Goal: Information Seeking & Learning: Learn about a topic

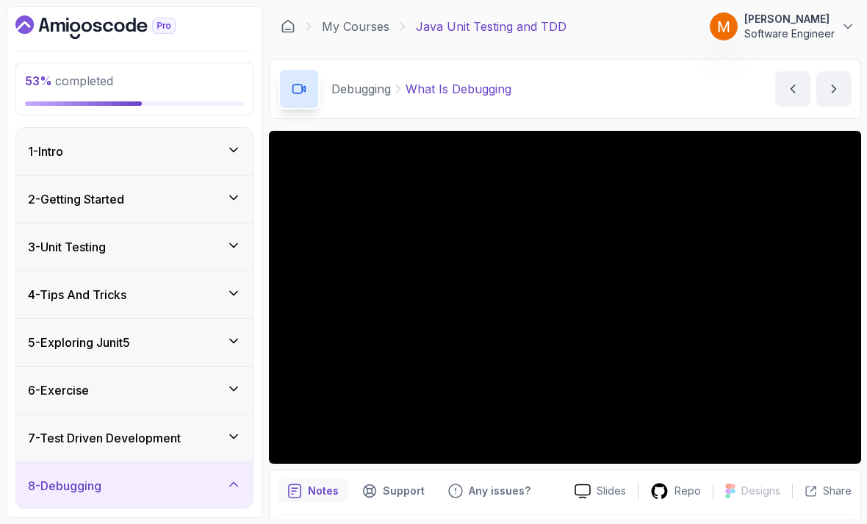
scroll to position [203, 0]
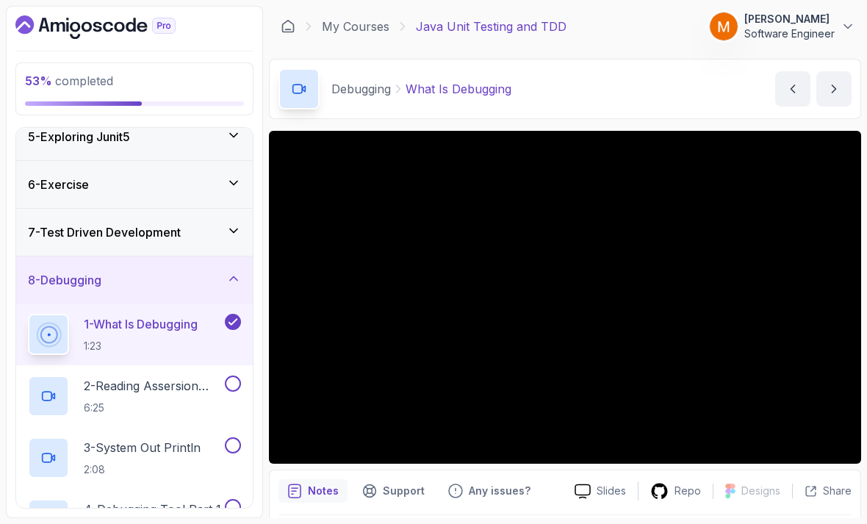
click at [56, 223] on h3 "7 - Test Driven Development" at bounding box center [104, 232] width 153 height 18
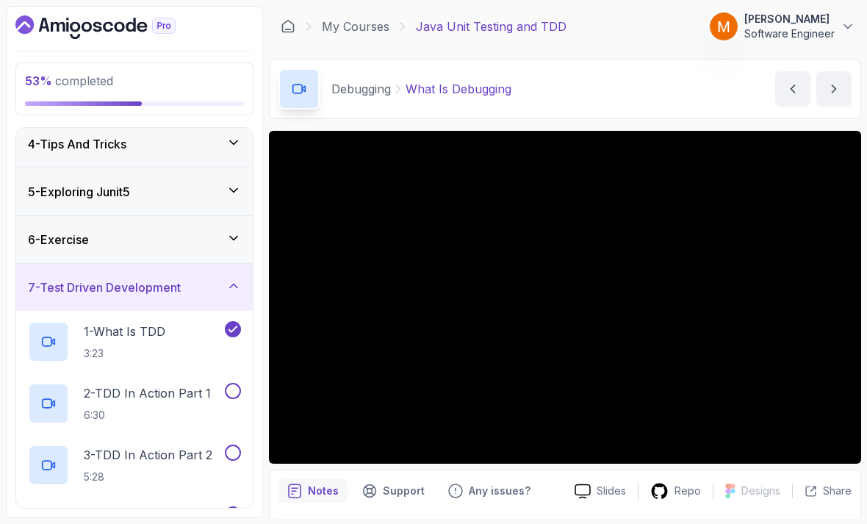
scroll to position [153, 0]
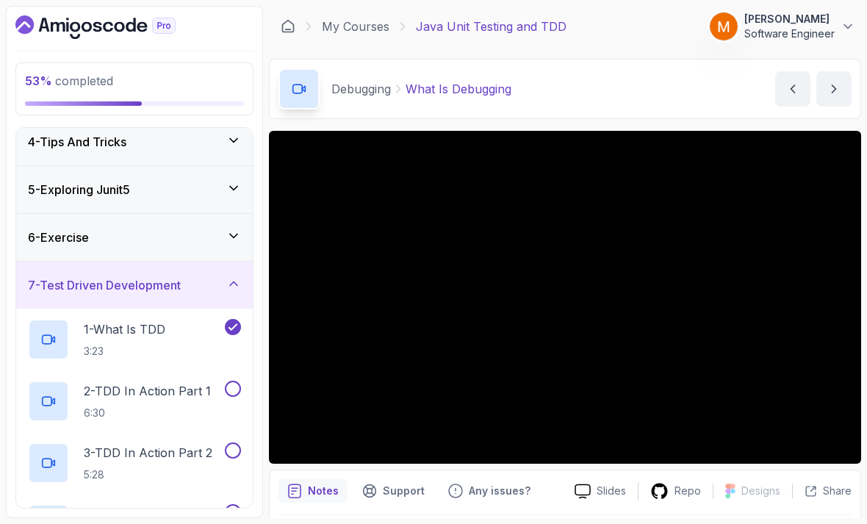
click at [131, 382] on h2 "2 - TDD In Action Part 1 6:30" at bounding box center [147, 401] width 127 height 38
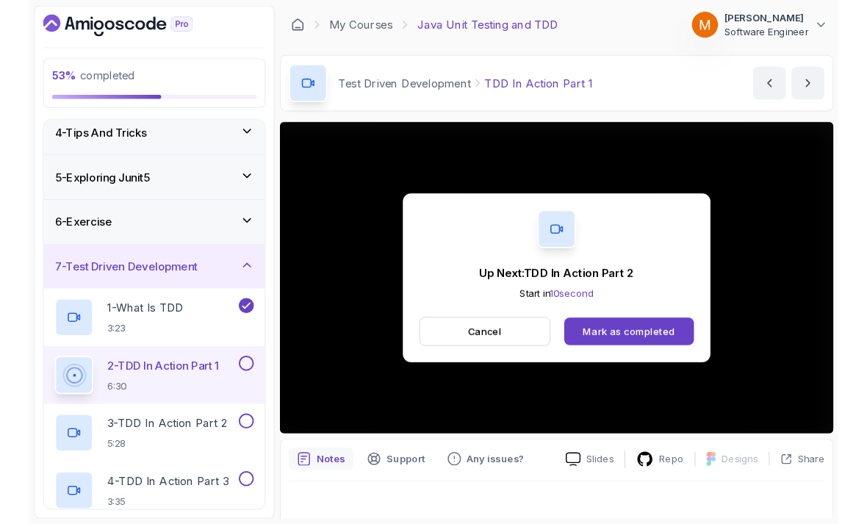
scroll to position [10, 0]
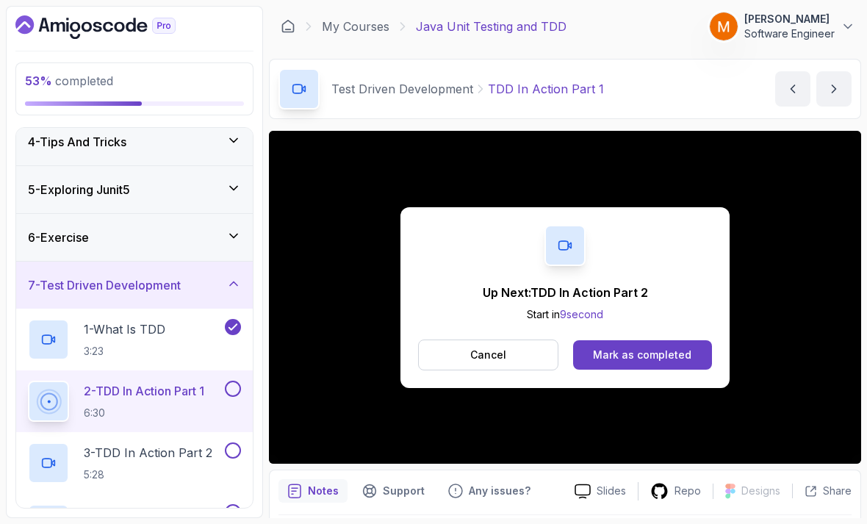
click at [225, 381] on button at bounding box center [233, 389] width 16 height 16
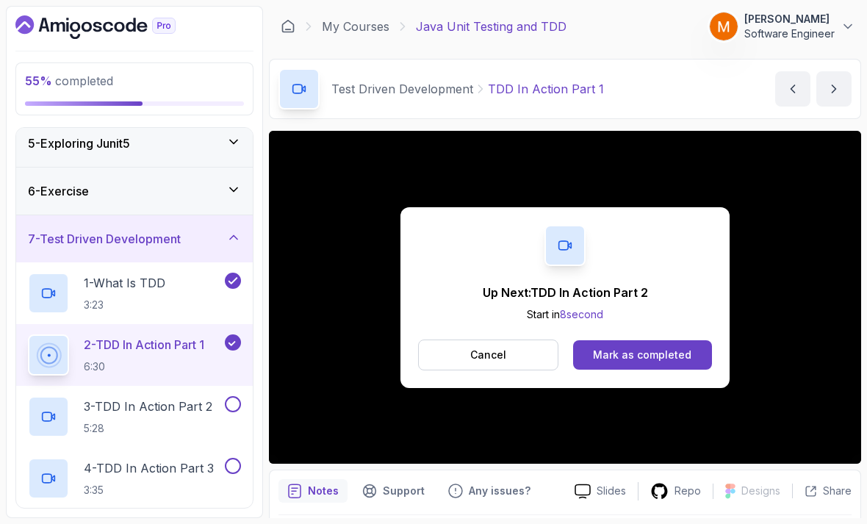
scroll to position [234, 0]
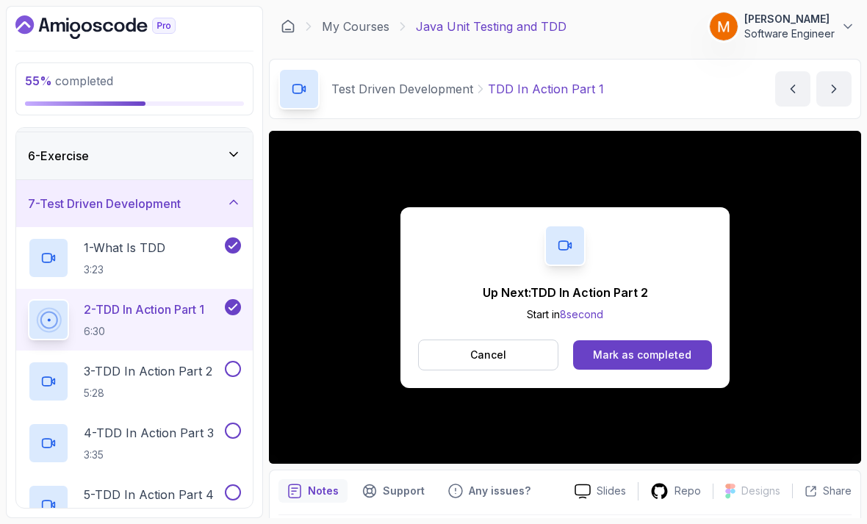
click at [104, 375] on h2 "3 - TDD In Action Part 2 5:28" at bounding box center [148, 381] width 129 height 38
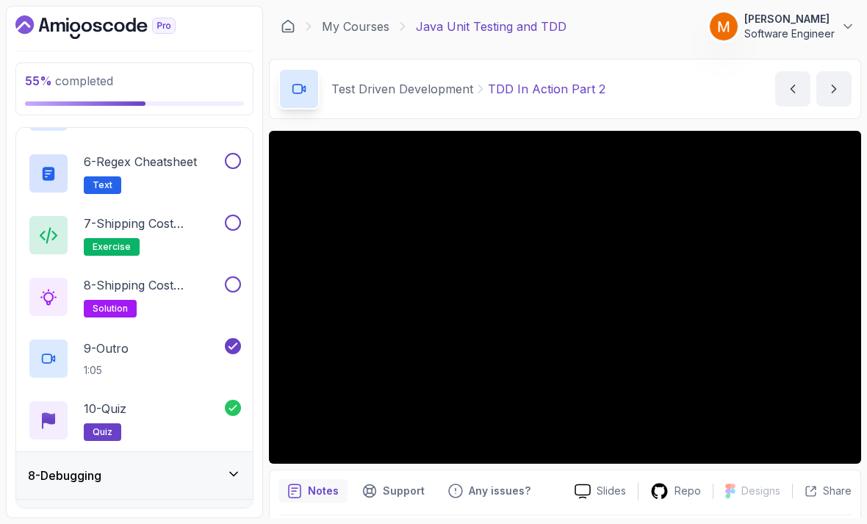
scroll to position [532, 0]
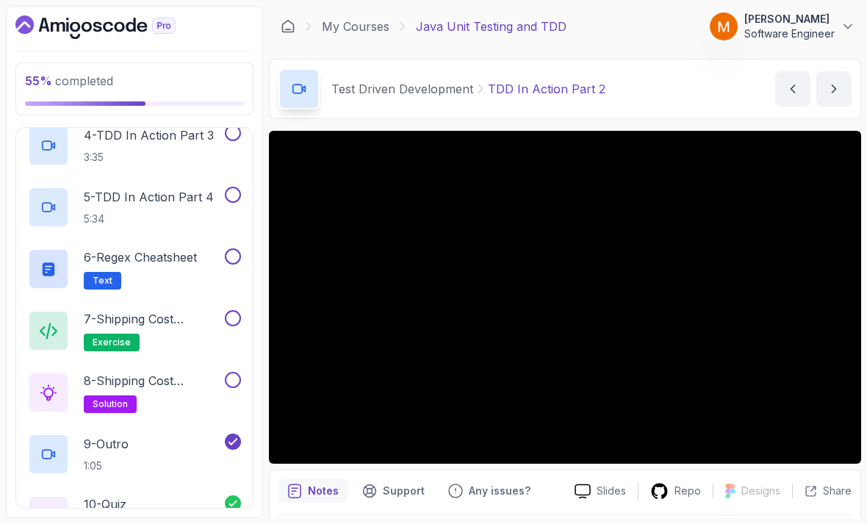
click at [93, 272] on p "Text" at bounding box center [102, 281] width 37 height 18
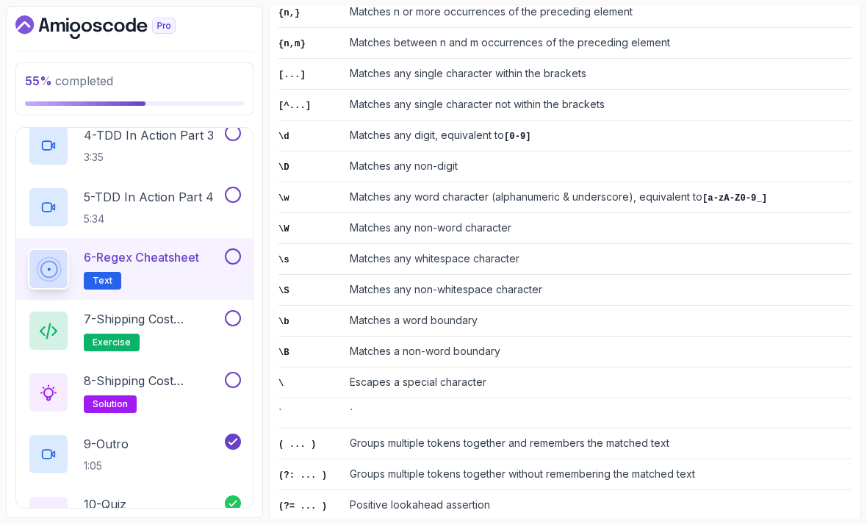
scroll to position [519, 0]
click at [234, 253] on button at bounding box center [233, 256] width 16 height 16
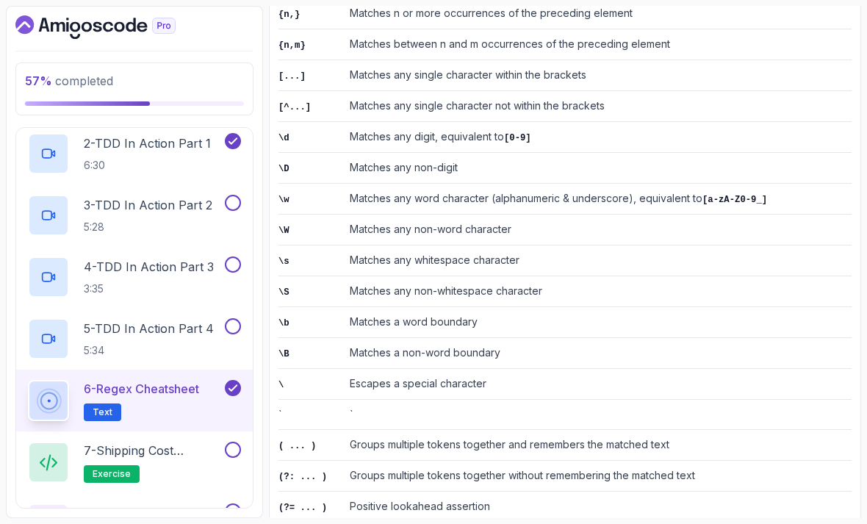
scroll to position [357, 0]
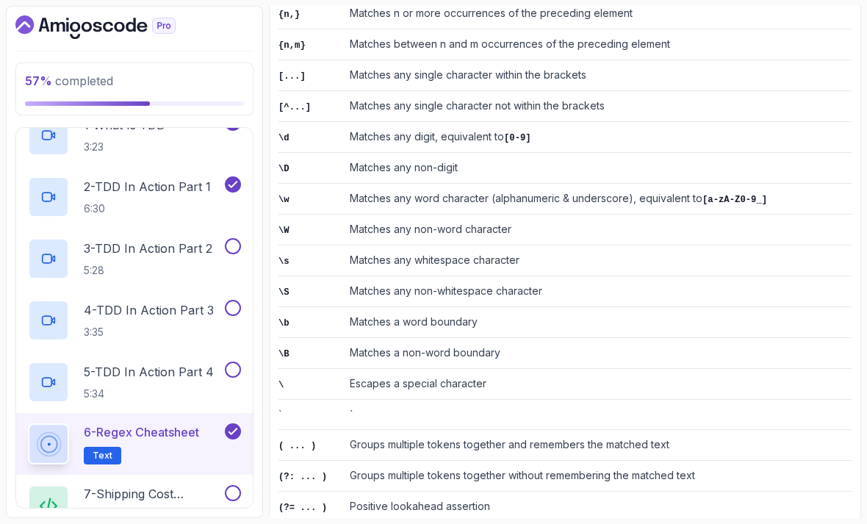
click at [115, 239] on p "3 - TDD In Action Part 2" at bounding box center [148, 248] width 129 height 18
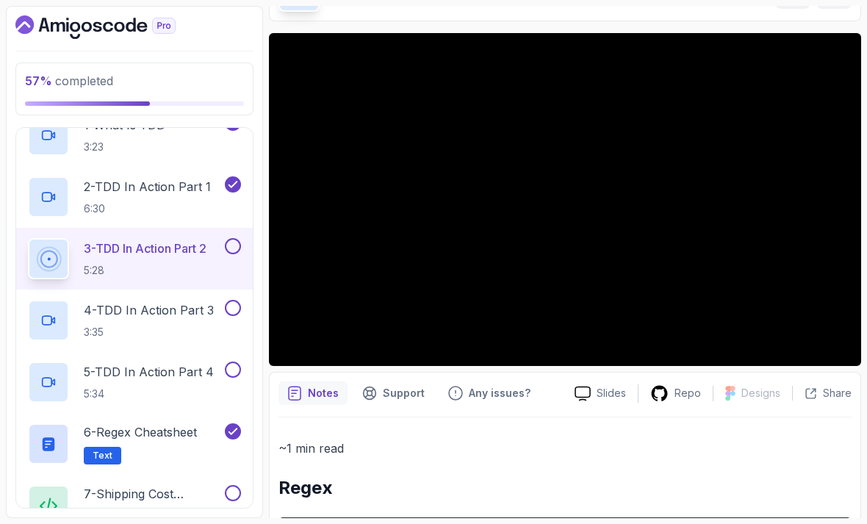
scroll to position [97, 0]
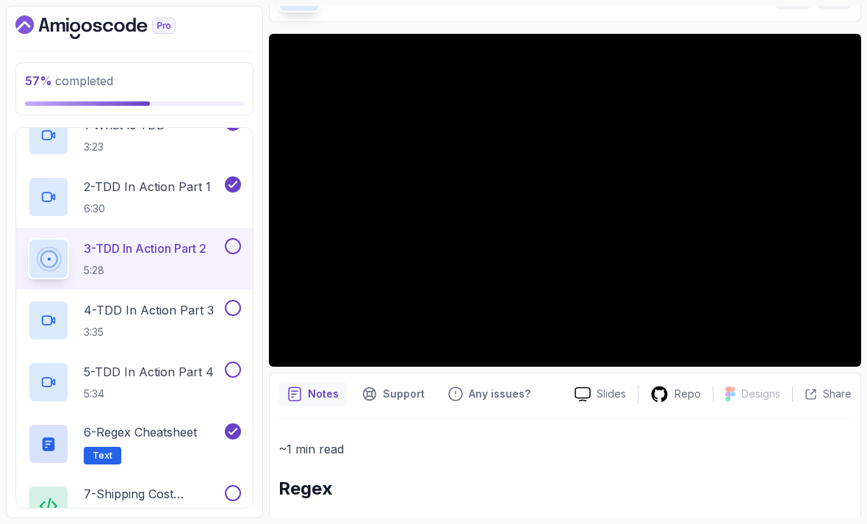
click at [239, 300] on div at bounding box center [231, 308] width 19 height 16
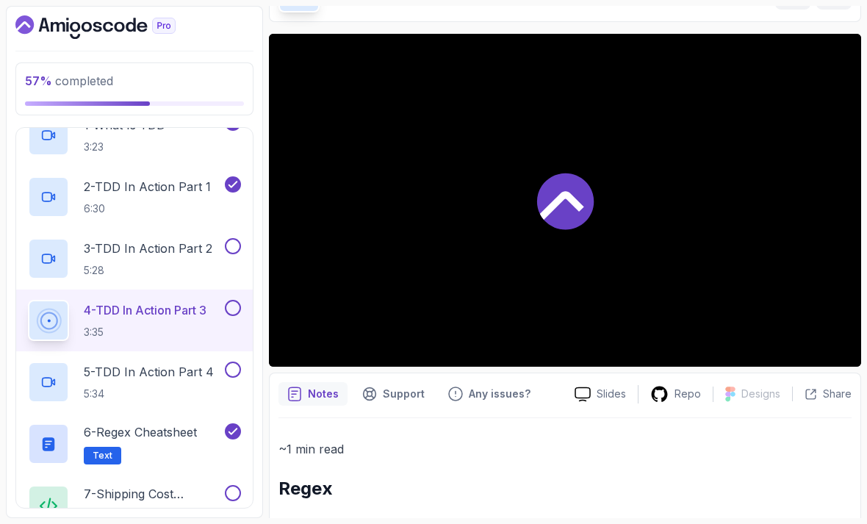
click at [167, 239] on p "3 - TDD In Action Part 2" at bounding box center [148, 248] width 129 height 18
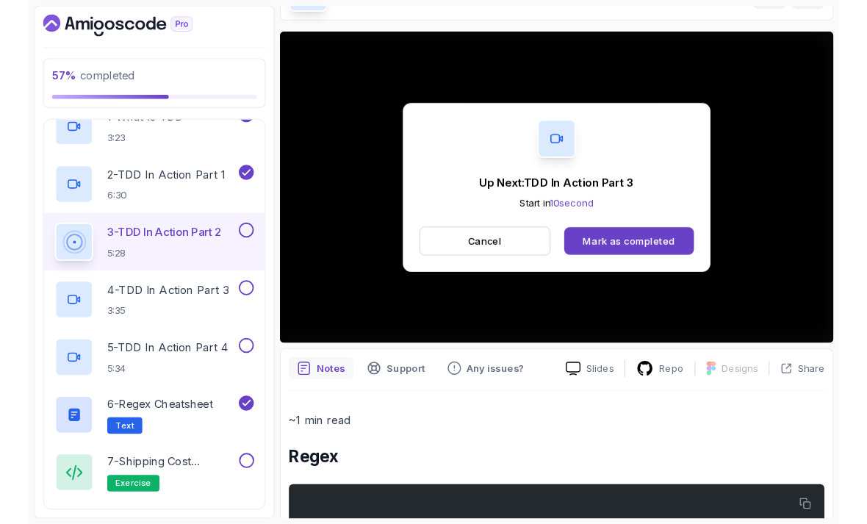
scroll to position [10, 0]
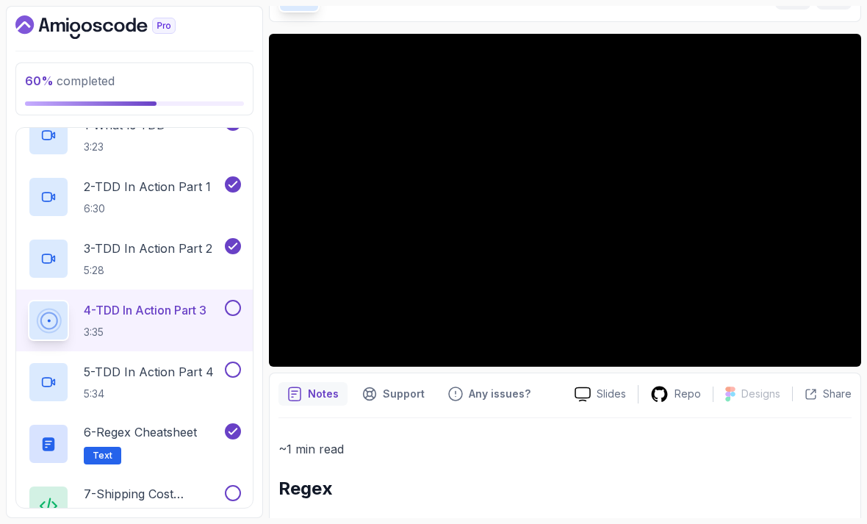
click at [232, 304] on button at bounding box center [233, 308] width 16 height 16
click at [151, 372] on h2 "5 - TDD In Action Part 4 5:34" at bounding box center [149, 382] width 130 height 38
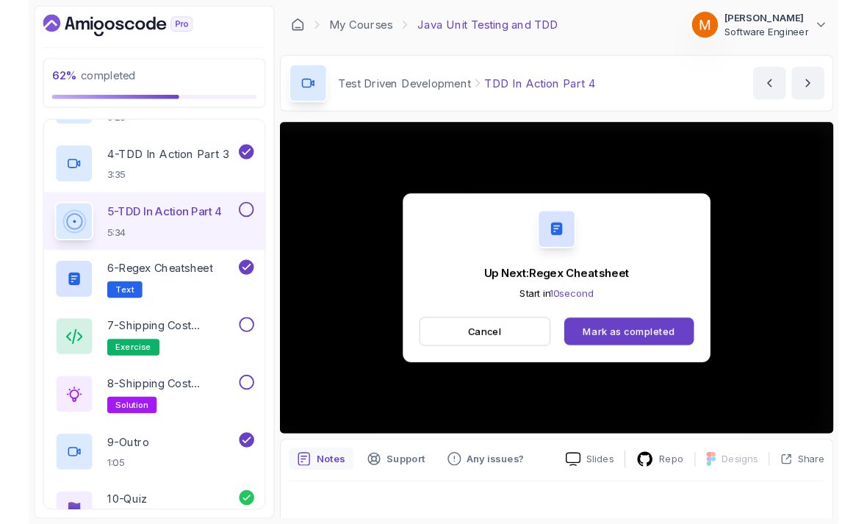
scroll to position [10, 0]
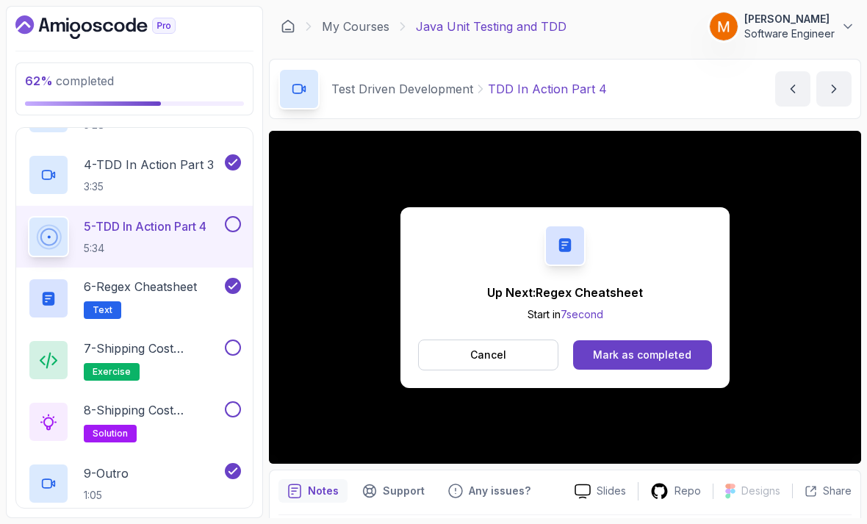
click at [231, 228] on button "5 - TDD In Action Part 4 5:34" at bounding box center [134, 236] width 213 height 41
click at [441, 355] on button "Cancel" at bounding box center [488, 354] width 140 height 31
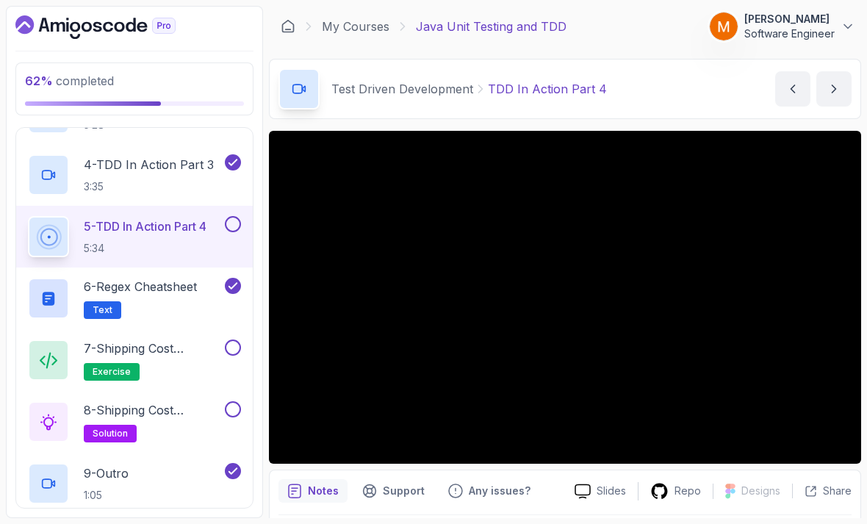
click at [228, 216] on button at bounding box center [233, 224] width 16 height 16
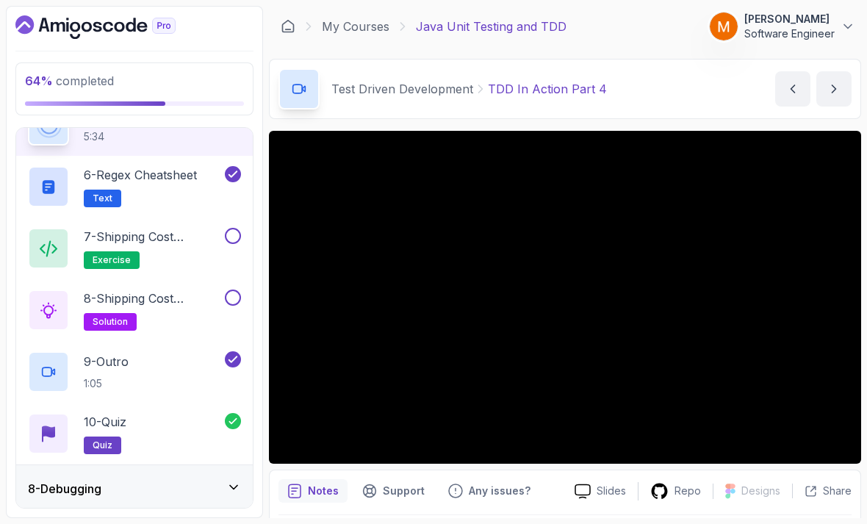
scroll to position [606, 0]
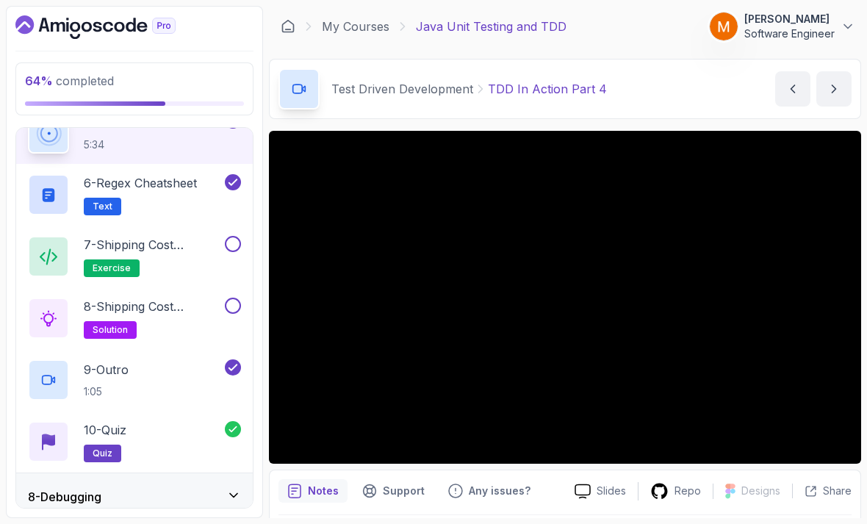
click at [102, 263] on span "exercise" at bounding box center [112, 268] width 38 height 12
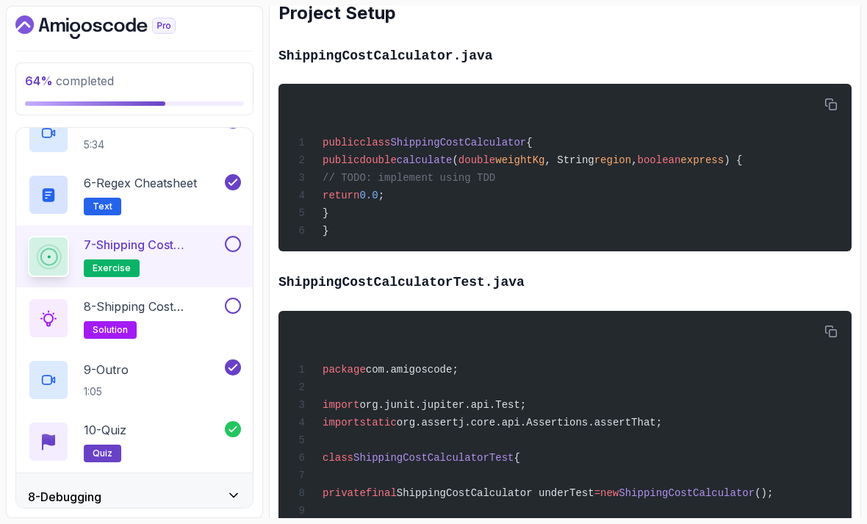
click at [162, 298] on p "8 - Shipping Cost Calculator Solution" at bounding box center [153, 307] width 138 height 18
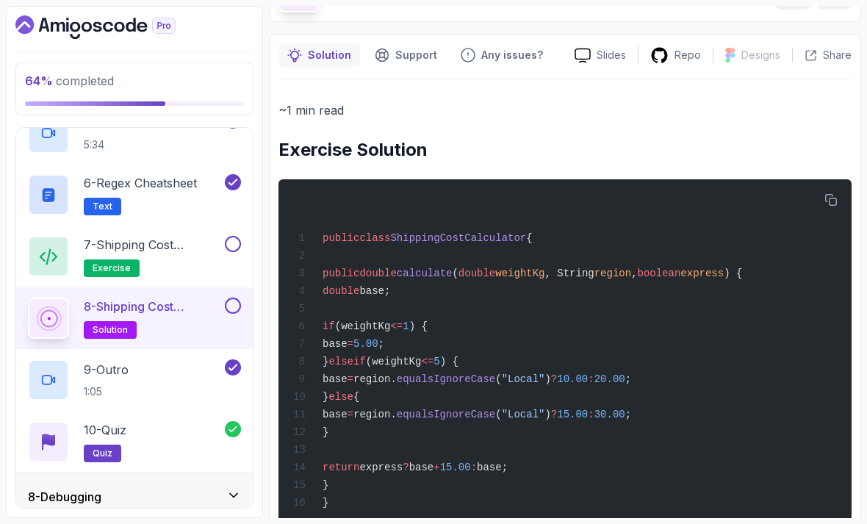
click at [232, 309] on button at bounding box center [233, 306] width 16 height 16
click at [115, 242] on p "7 - Shipping Cost Calculator Exercise" at bounding box center [153, 245] width 138 height 18
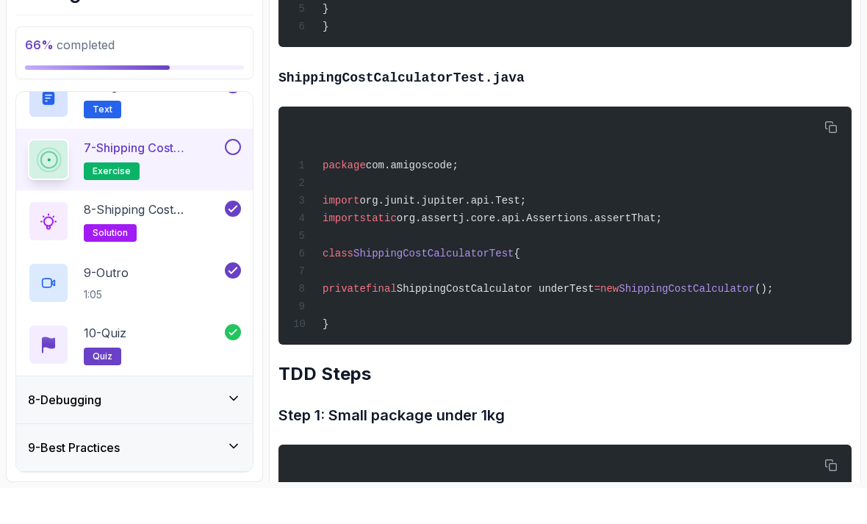
scroll to position [18, 0]
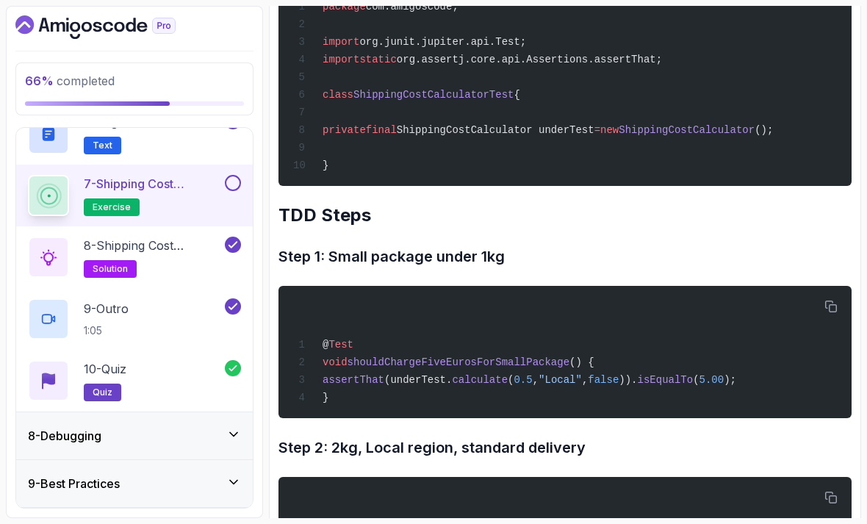
click at [74, 430] on div "8 - Debugging" at bounding box center [134, 435] width 237 height 47
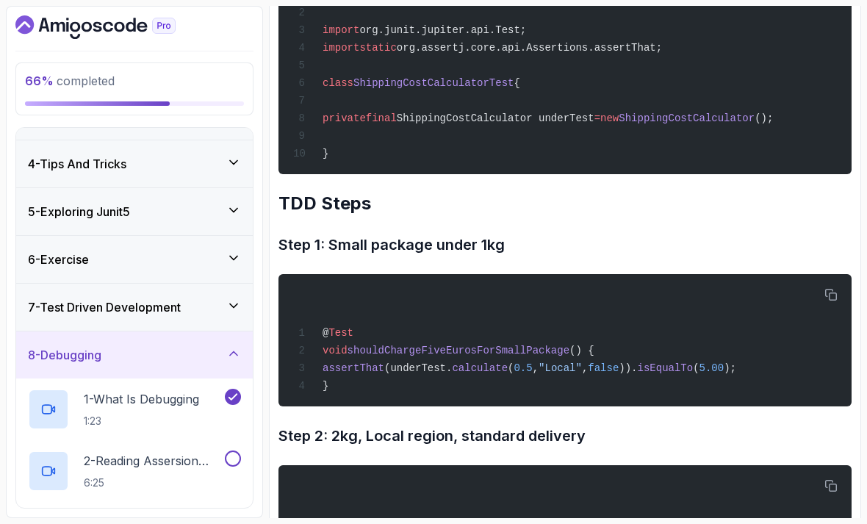
scroll to position [1057, 0]
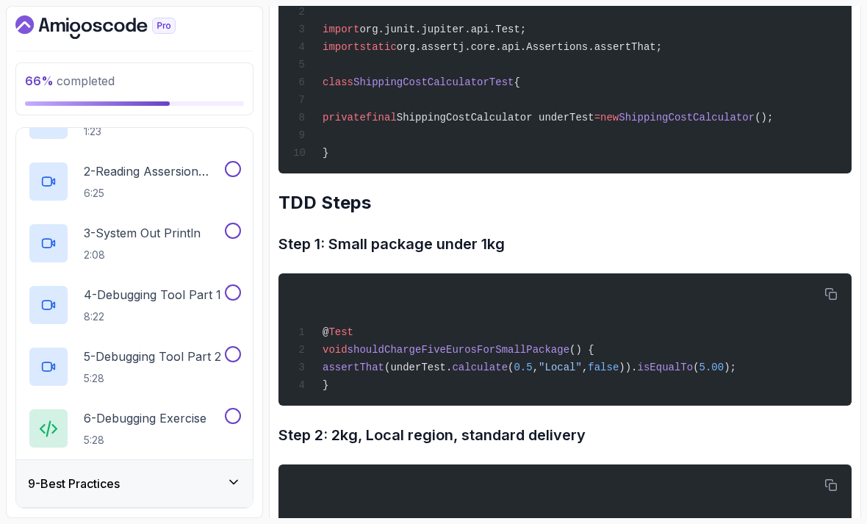
click at [115, 475] on h3 "9 - Best Practices" at bounding box center [74, 484] width 92 height 18
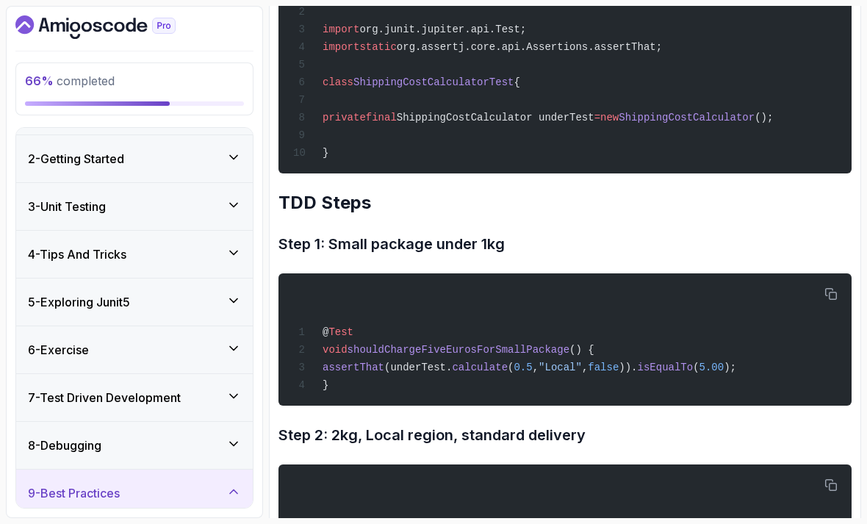
scroll to position [37, 0]
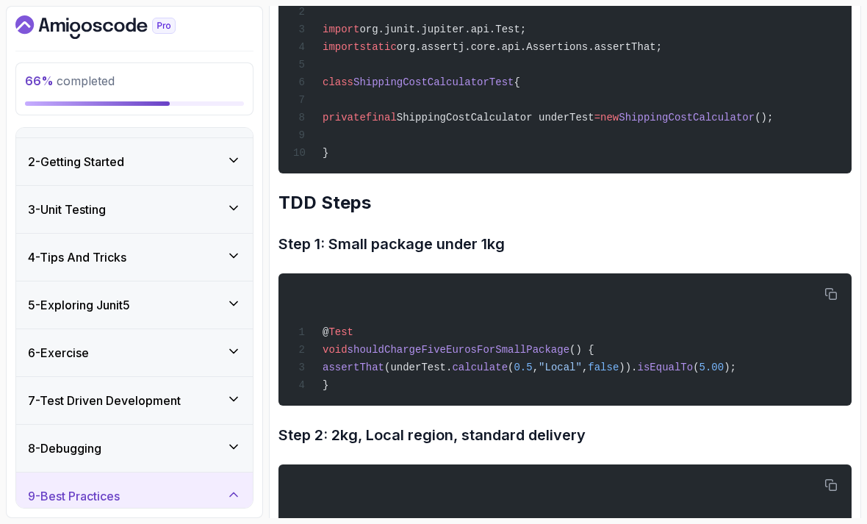
click at [62, 401] on div "7 - Test Driven Development" at bounding box center [134, 400] width 237 height 47
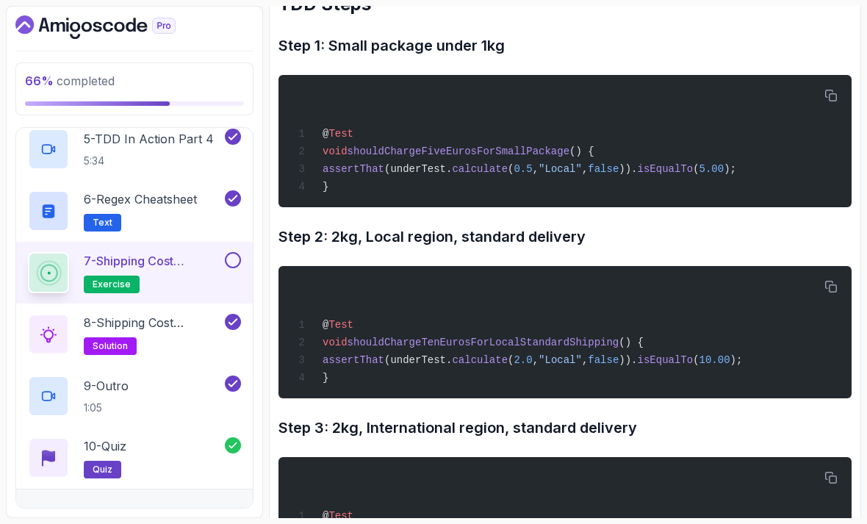
scroll to position [582, 0]
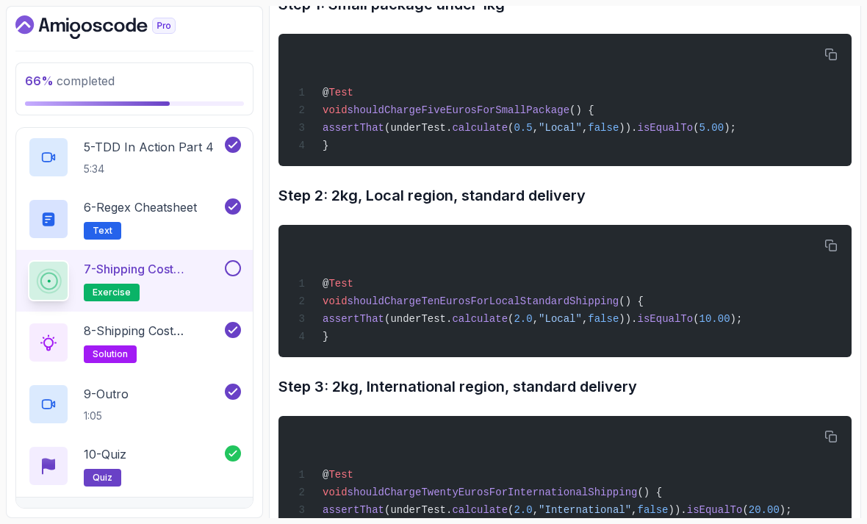
click at [229, 260] on button at bounding box center [233, 268] width 16 height 16
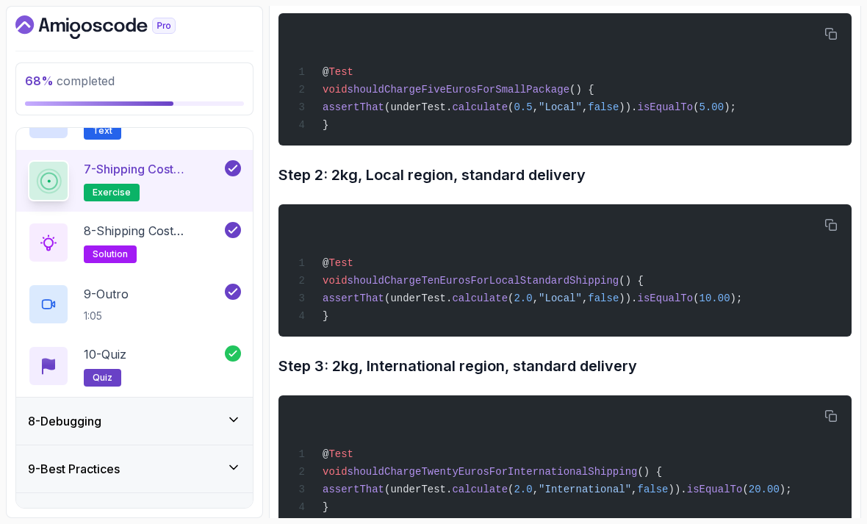
scroll to position [1317, 0]
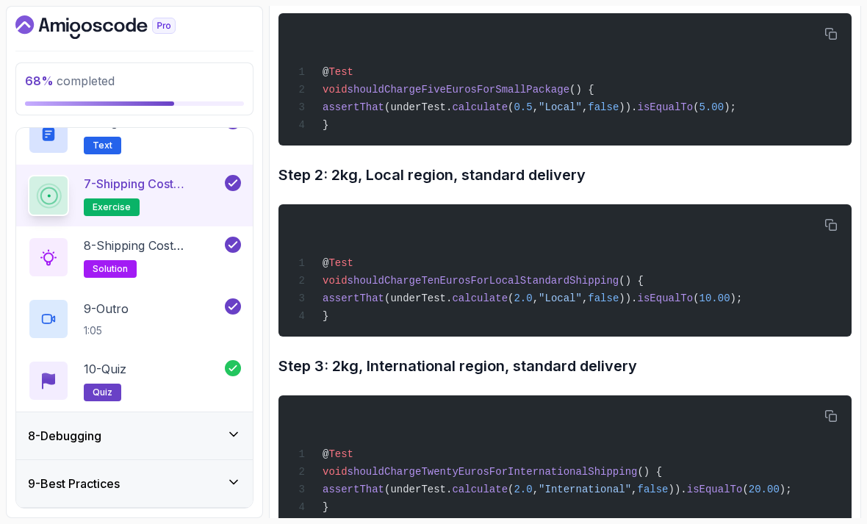
click at [83, 427] on h3 "8 - Debugging" at bounding box center [64, 436] width 73 height 18
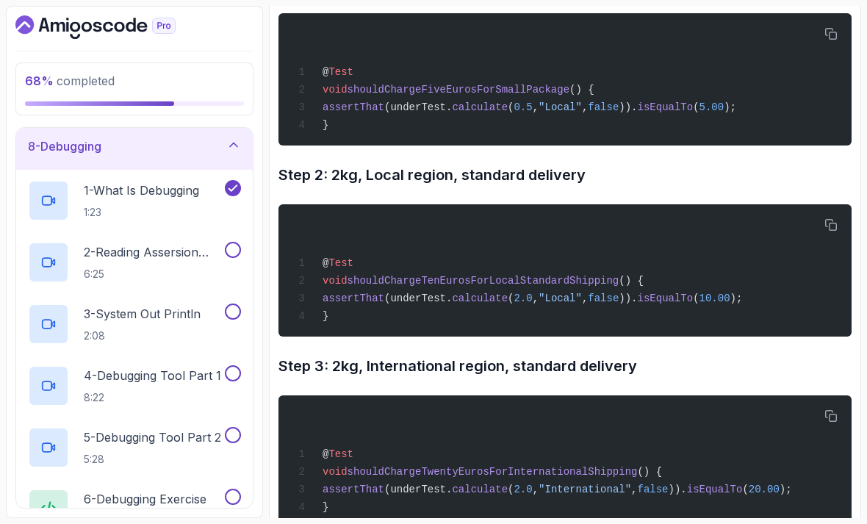
scroll to position [338, 0]
click at [129, 247] on h2 "2 - Reading Assersion Failures 6:25" at bounding box center [153, 264] width 138 height 38
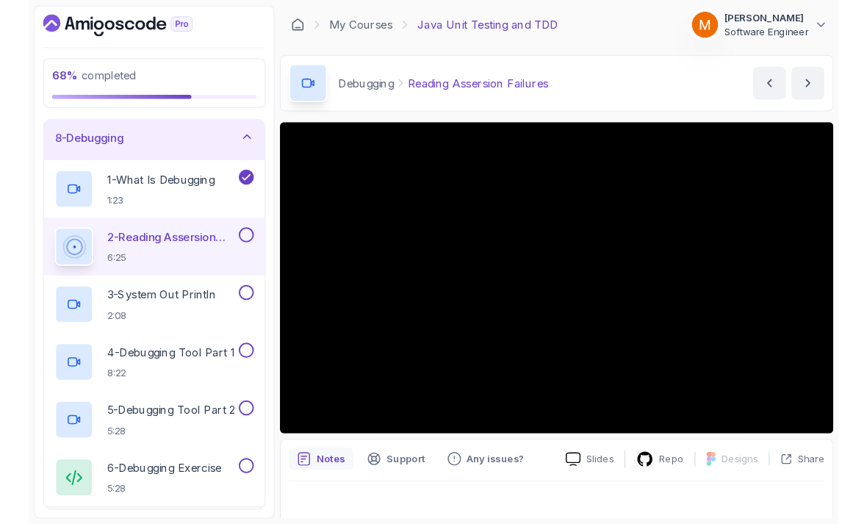
scroll to position [18, 0]
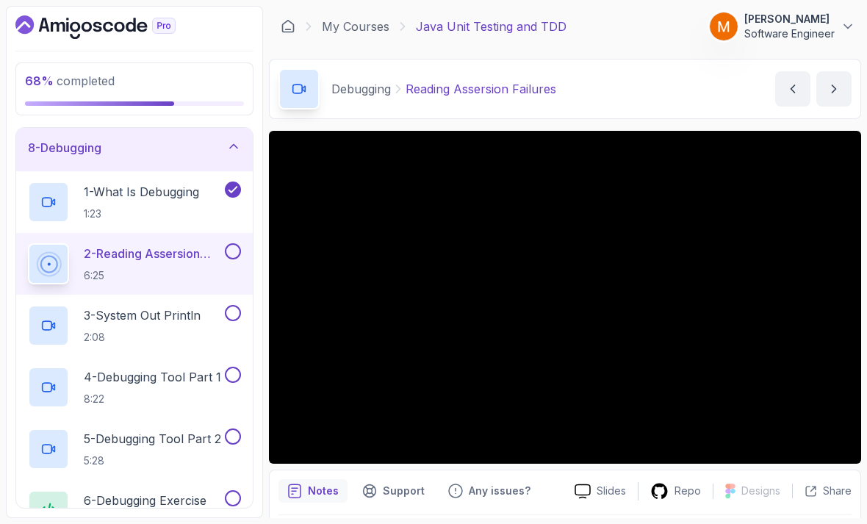
click at [237, 243] on button at bounding box center [233, 251] width 16 height 16
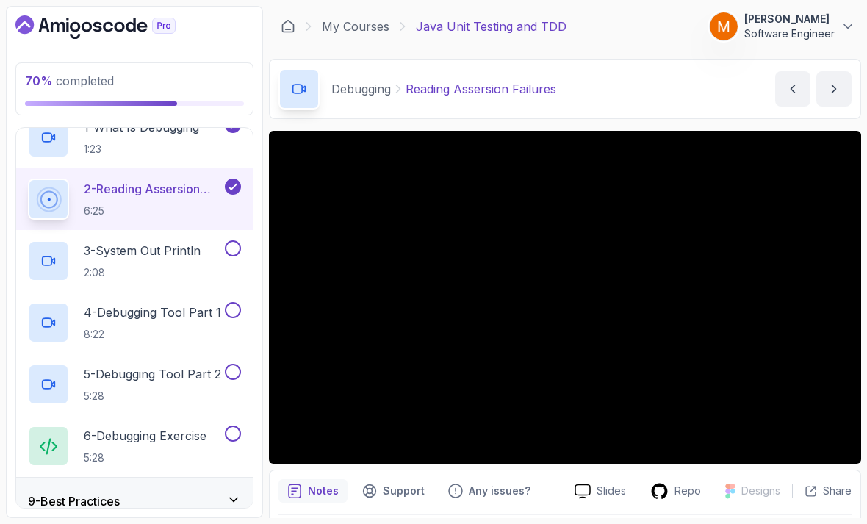
scroll to position [414, 0]
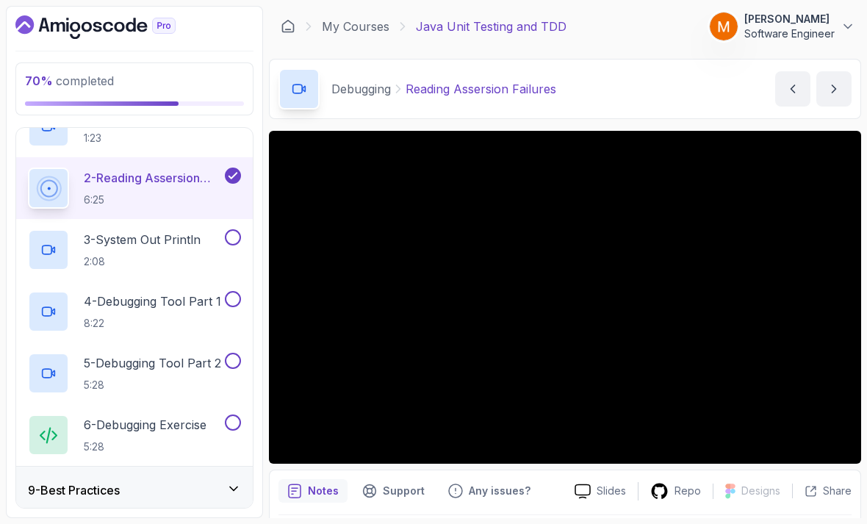
click at [133, 231] on p "3 - System Out Println" at bounding box center [142, 240] width 117 height 18
